Goal: Task Accomplishment & Management: Use online tool/utility

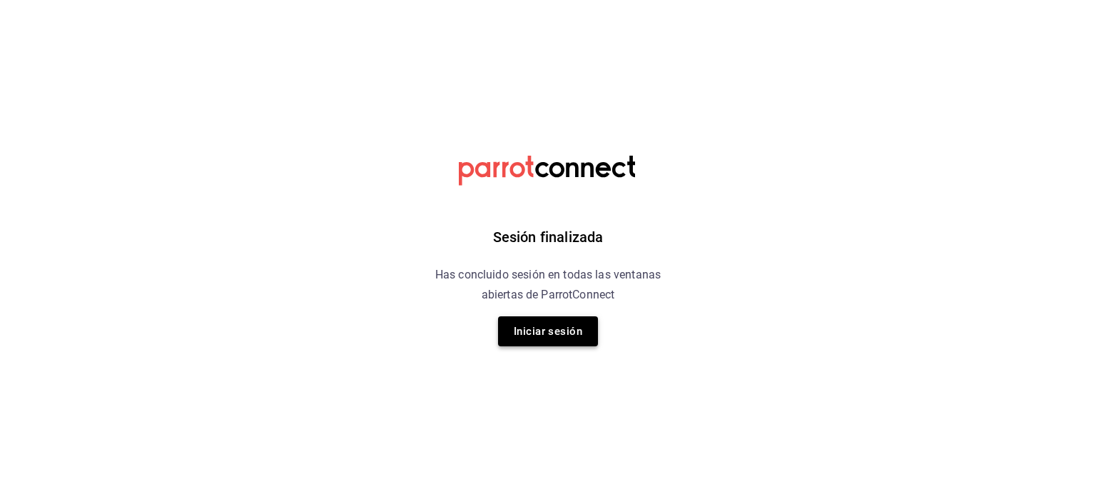
click at [556, 344] on button "Iniciar sesión" at bounding box center [548, 331] width 100 height 30
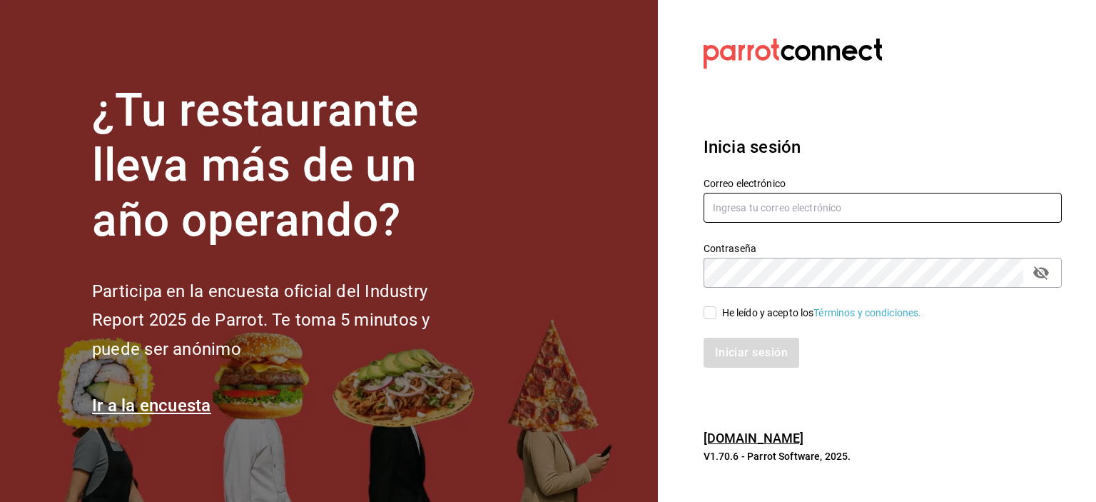
click at [726, 216] on input "text" at bounding box center [882, 208] width 358 height 30
type input "[EMAIL_ADDRESS][DOMAIN_NAME]"
click at [711, 312] on input "He leído y acepto los Términos y condiciones." at bounding box center [709, 312] width 13 height 13
checkbox input "true"
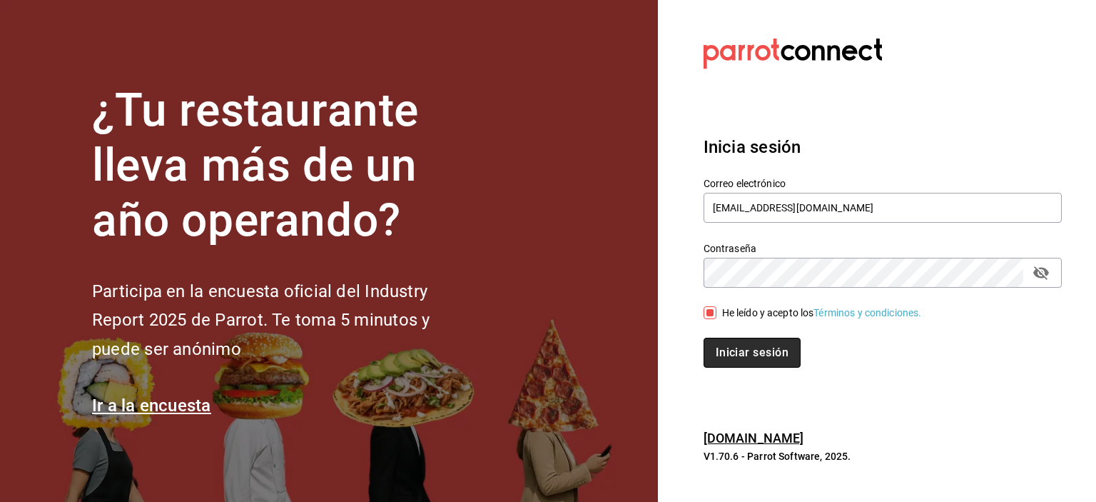
click at [729, 352] on button "Iniciar sesión" at bounding box center [751, 352] width 97 height 30
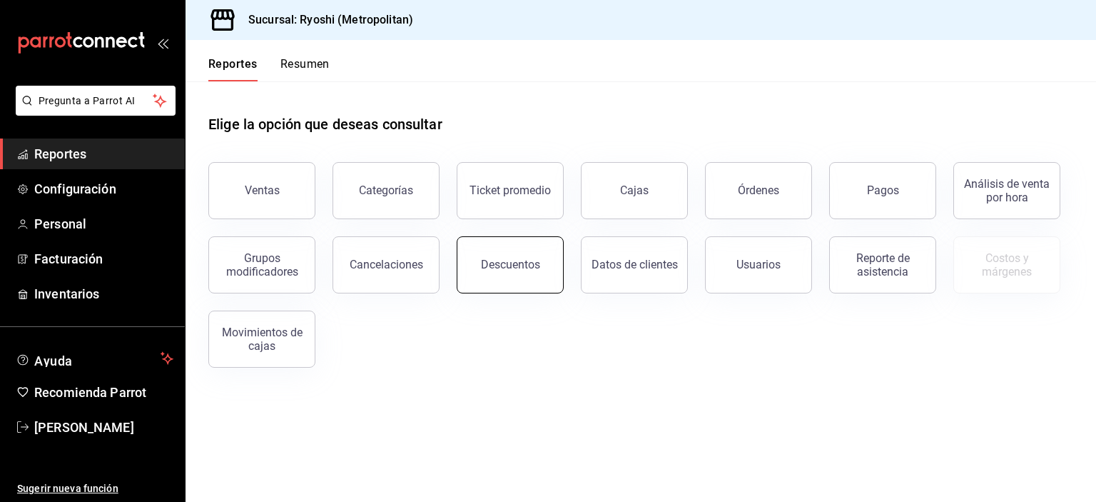
click at [519, 268] on div "Descuentos" at bounding box center [510, 265] width 59 height 14
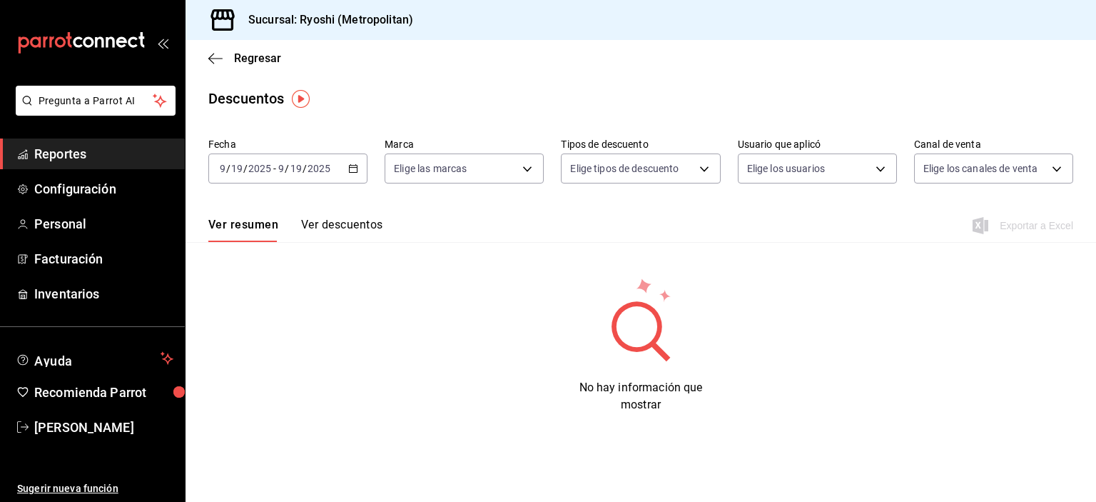
click at [352, 172] on \(Stroke\) "button" at bounding box center [353, 169] width 9 height 8
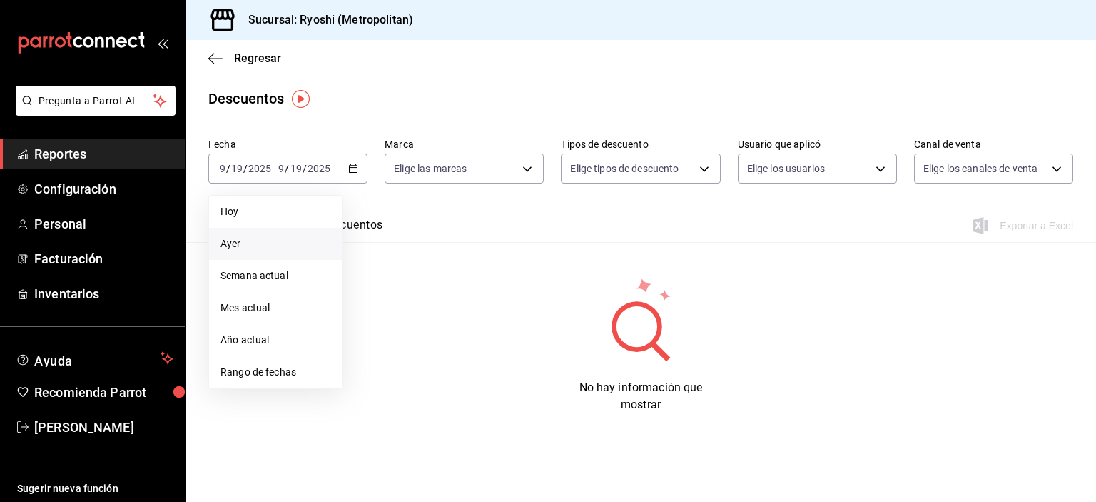
click at [281, 239] on span "Ayer" at bounding box center [275, 243] width 111 height 15
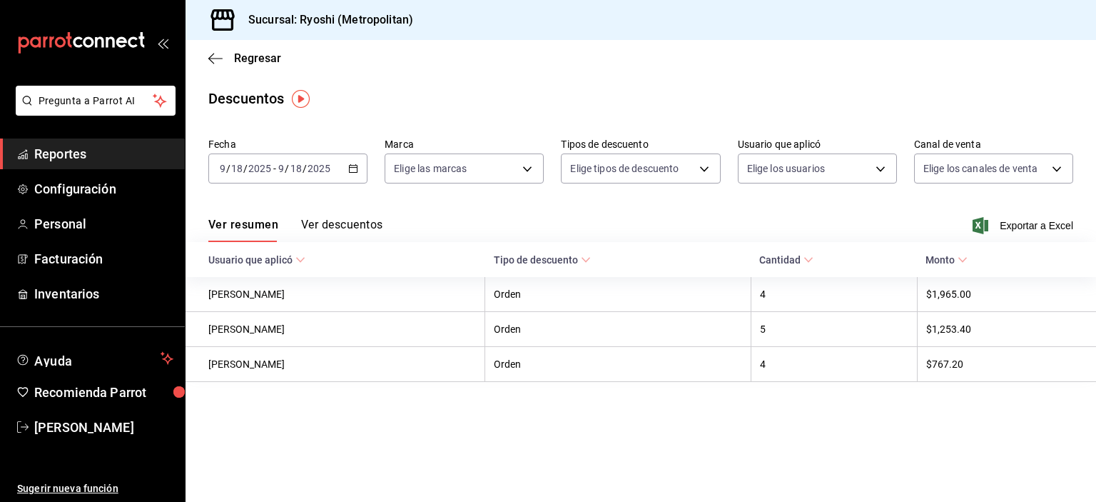
click at [360, 173] on div "2025-09-18 9 / 18 / 2025 - 2025-09-18 9 / 18 / 2025" at bounding box center [287, 168] width 159 height 30
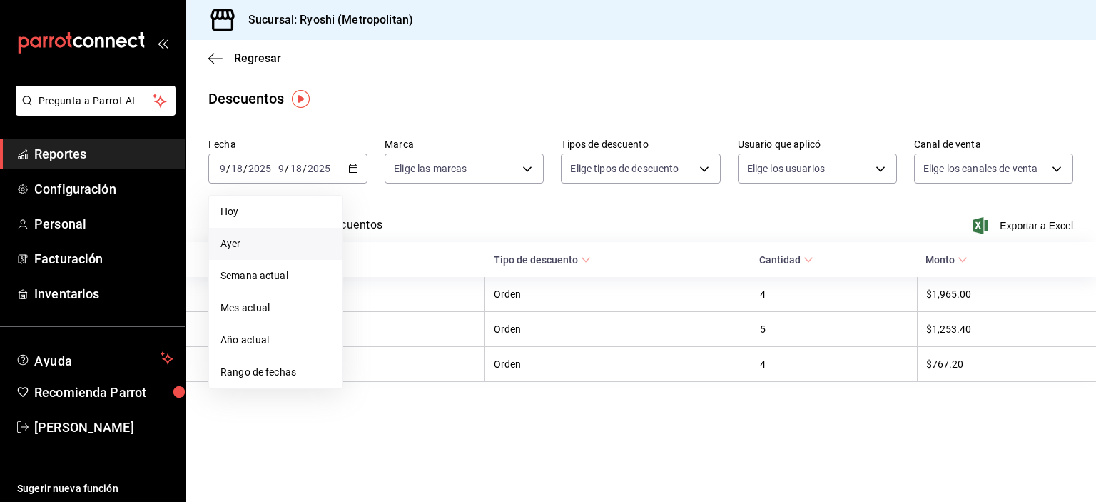
click at [294, 373] on span "Rango de fechas" at bounding box center [275, 372] width 111 height 15
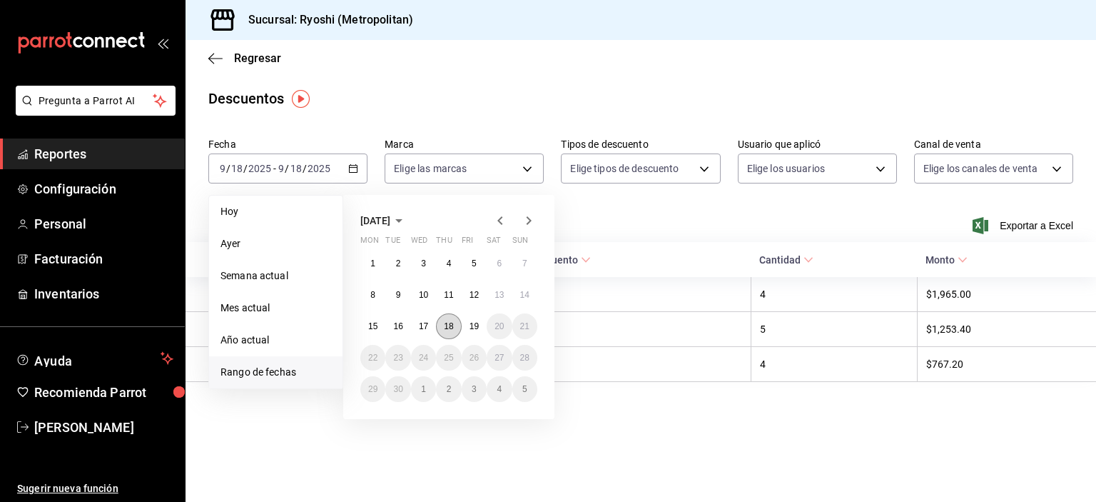
click at [439, 325] on button "18" at bounding box center [448, 326] width 25 height 26
click at [473, 328] on abbr "19" at bounding box center [473, 326] width 9 height 10
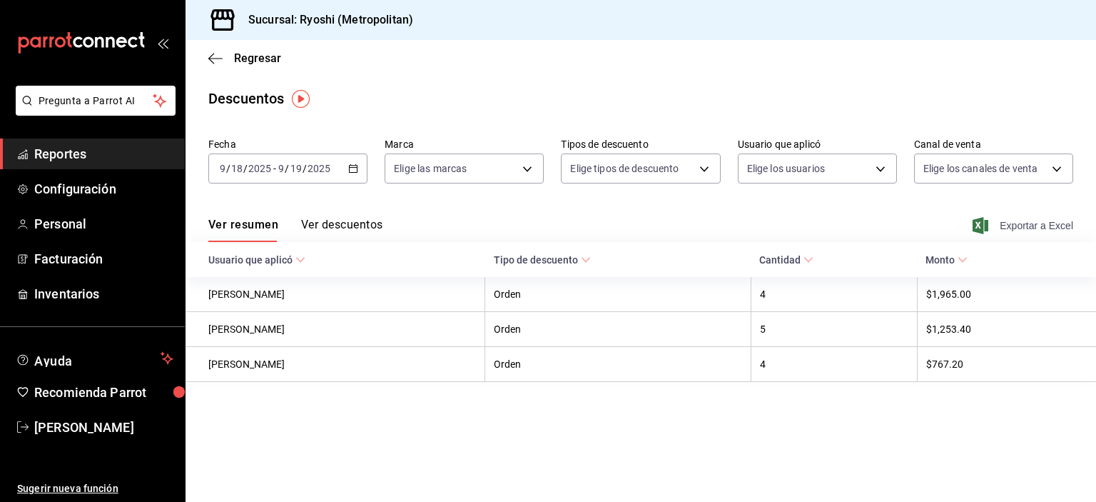
click at [1020, 220] on span "Exportar a Excel" at bounding box center [1024, 225] width 98 height 17
click at [86, 151] on span "Reportes" at bounding box center [103, 153] width 139 height 19
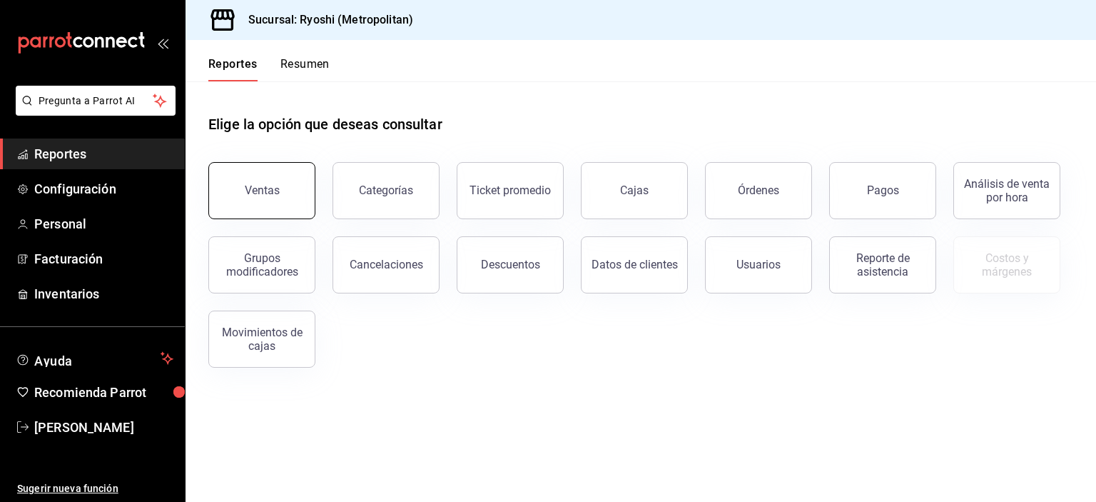
click at [263, 194] on div "Ventas" at bounding box center [262, 190] width 35 height 14
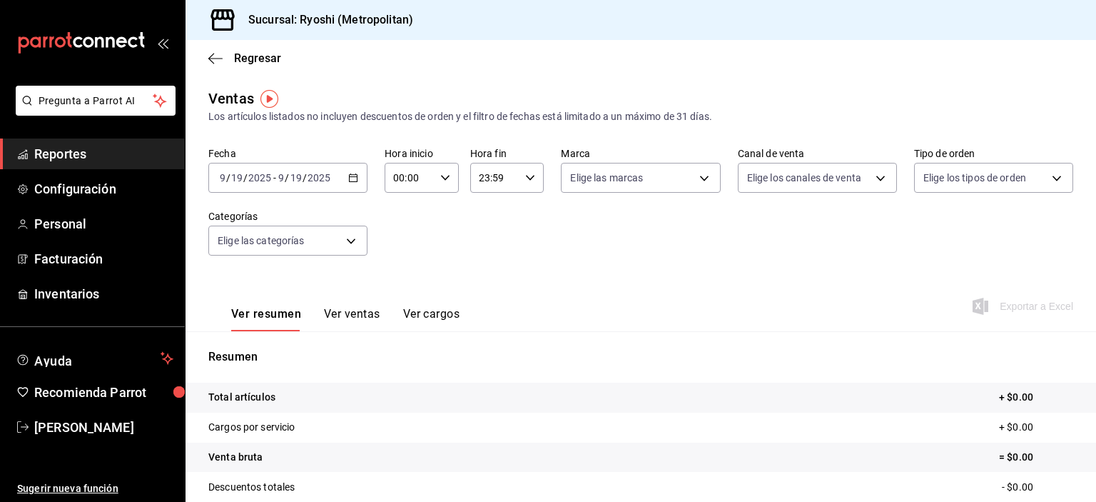
click at [351, 171] on div "2025-09-19 9 / 19 / 2025 - 2025-09-19 9 / 19 / 2025" at bounding box center [287, 178] width 159 height 30
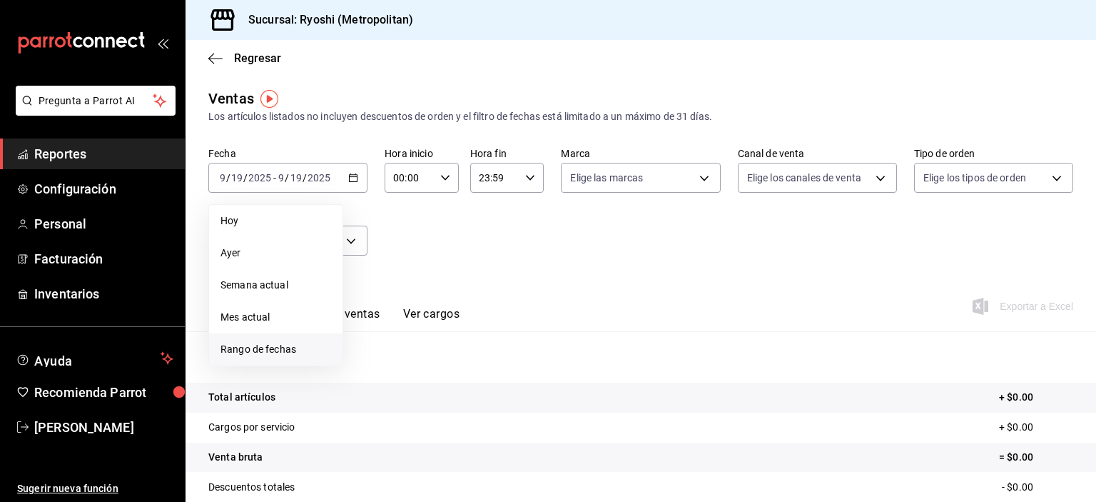
click at [246, 345] on span "Rango de fechas" at bounding box center [275, 349] width 111 height 15
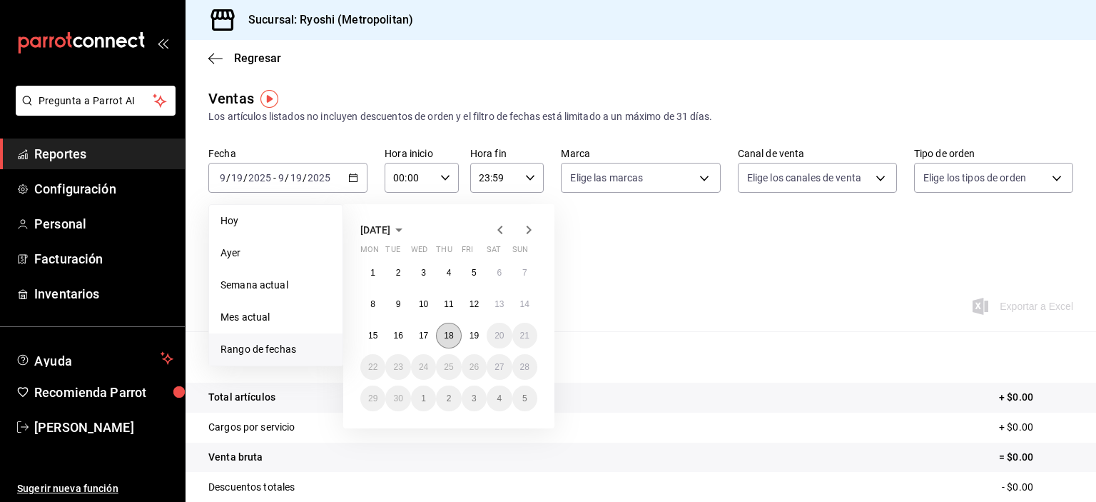
click at [446, 330] on abbr "18" at bounding box center [448, 335] width 9 height 10
click at [483, 332] on button "19" at bounding box center [474, 335] width 25 height 26
click at [451, 335] on abbr "18" at bounding box center [448, 335] width 9 height 10
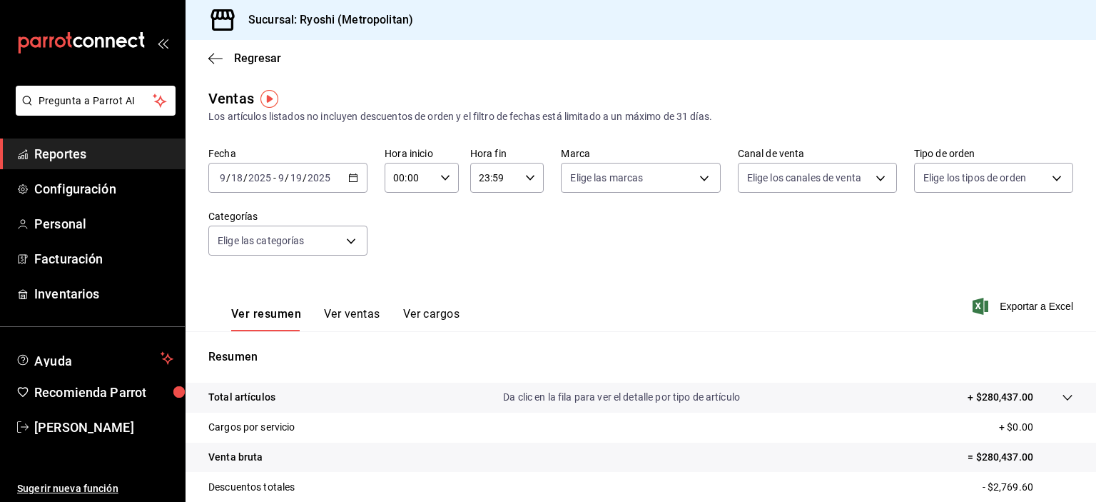
click at [394, 179] on input "00:00" at bounding box center [410, 177] width 50 height 29
click at [402, 279] on span "02" at bounding box center [401, 282] width 14 height 11
type input "02:00"
click at [485, 176] on div at bounding box center [548, 251] width 1096 height 502
click at [485, 176] on input "23:59" at bounding box center [495, 177] width 50 height 29
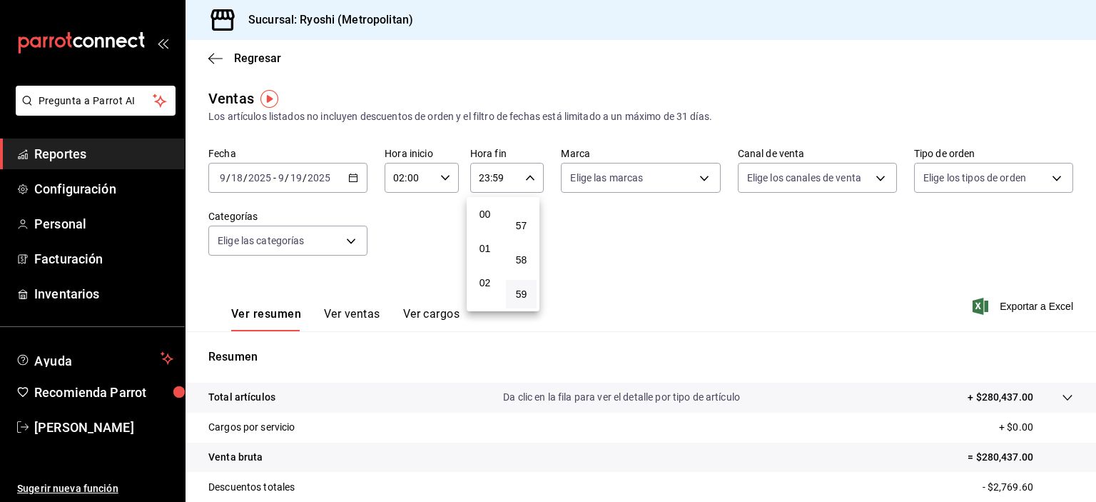
click at [669, 263] on div at bounding box center [548, 251] width 1096 height 502
click at [482, 176] on input "23:59" at bounding box center [495, 177] width 50 height 29
click at [484, 290] on button "02" at bounding box center [484, 282] width 31 height 29
type input "02:59"
click at [660, 271] on div at bounding box center [548, 251] width 1096 height 502
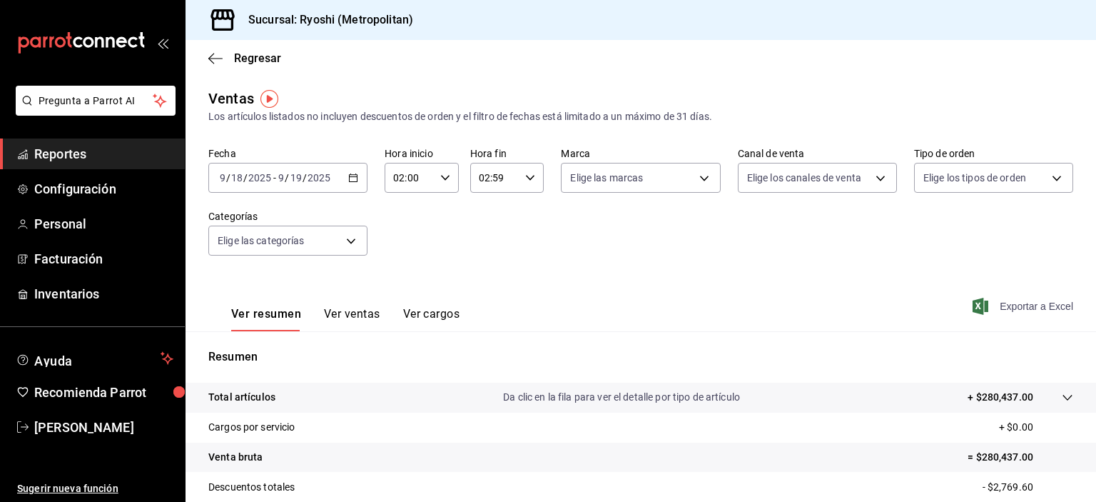
click at [1003, 310] on span "Exportar a Excel" at bounding box center [1024, 305] width 98 height 17
